Goal: Obtain resource: Obtain resource

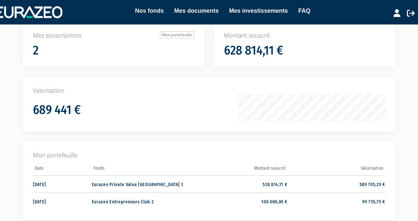
scroll to position [120, 0]
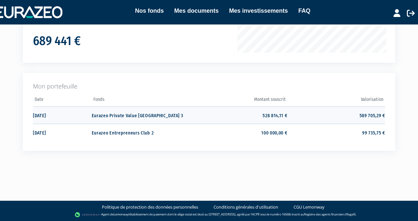
click at [135, 117] on td "Eurazeo Private Value [GEOGRAPHIC_DATA] 3" at bounding box center [141, 114] width 98 height 17
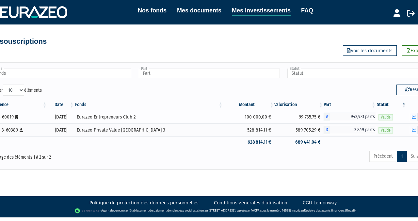
scroll to position [0, 16]
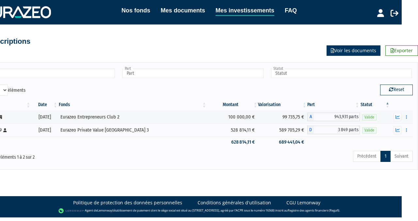
click at [352, 49] on link "Voir les documents" at bounding box center [353, 50] width 54 height 10
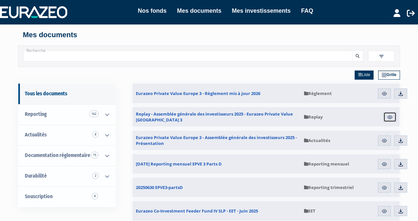
click at [390, 116] on img at bounding box center [390, 117] width 6 height 6
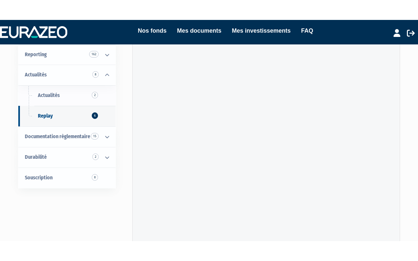
scroll to position [56, 0]
